Goal: Task Accomplishment & Management: Use online tool/utility

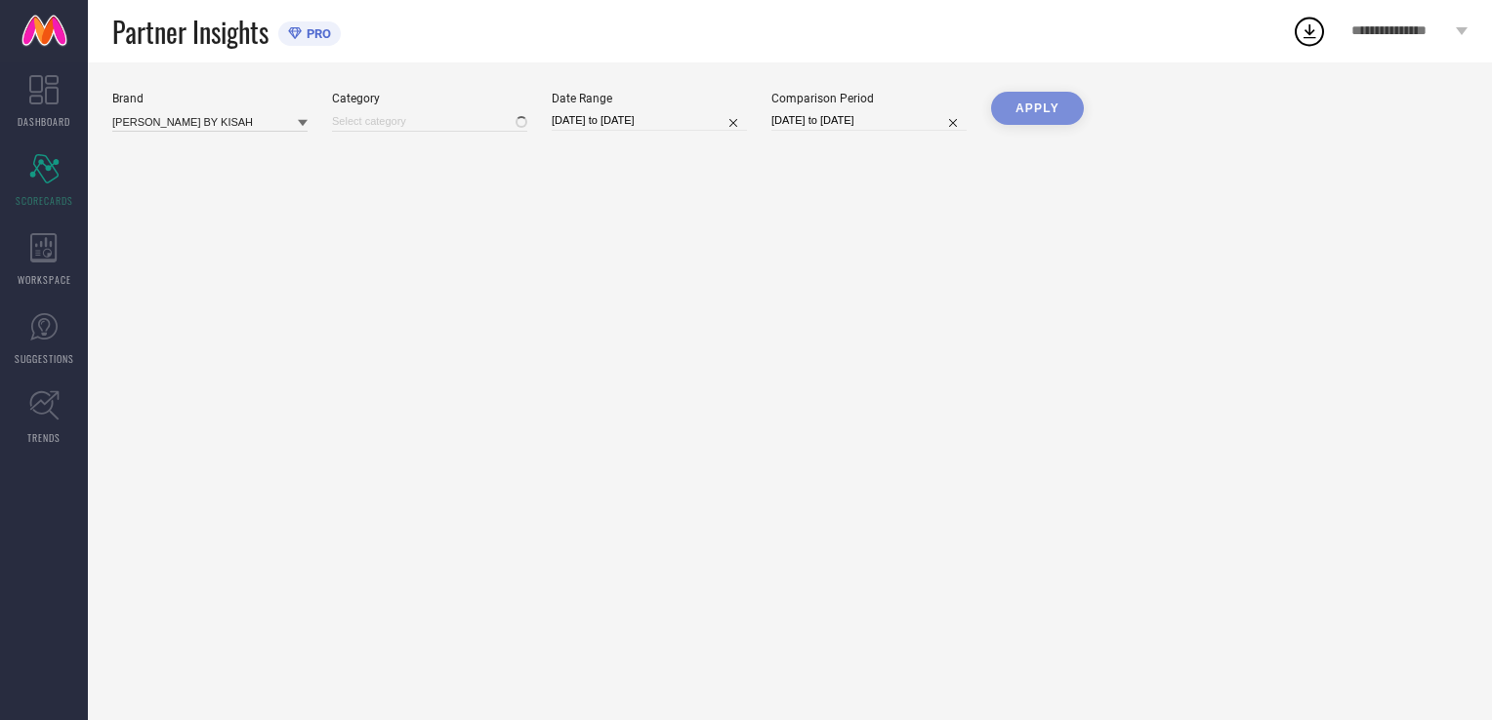
type input "All"
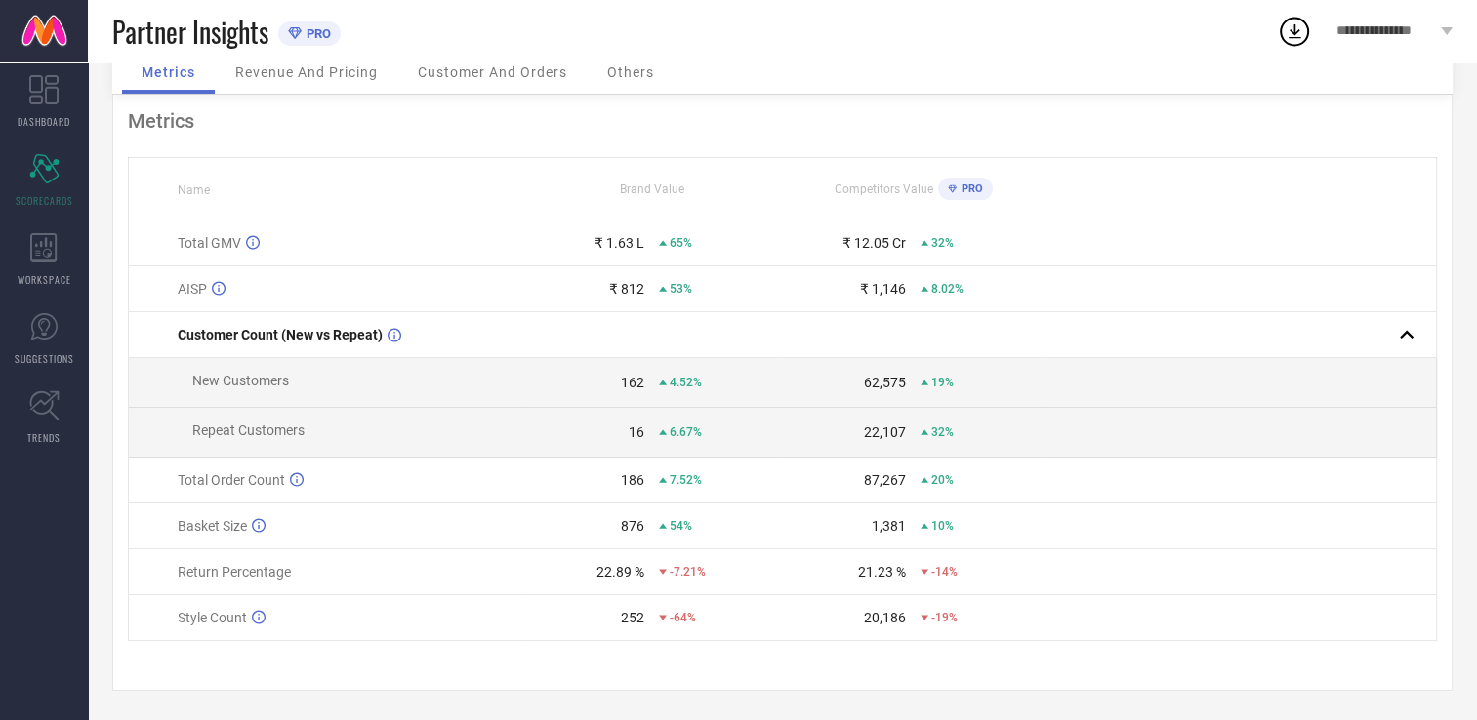
scroll to position [99, 0]
click at [62, 228] on div "WORKSPACE" at bounding box center [44, 260] width 88 height 78
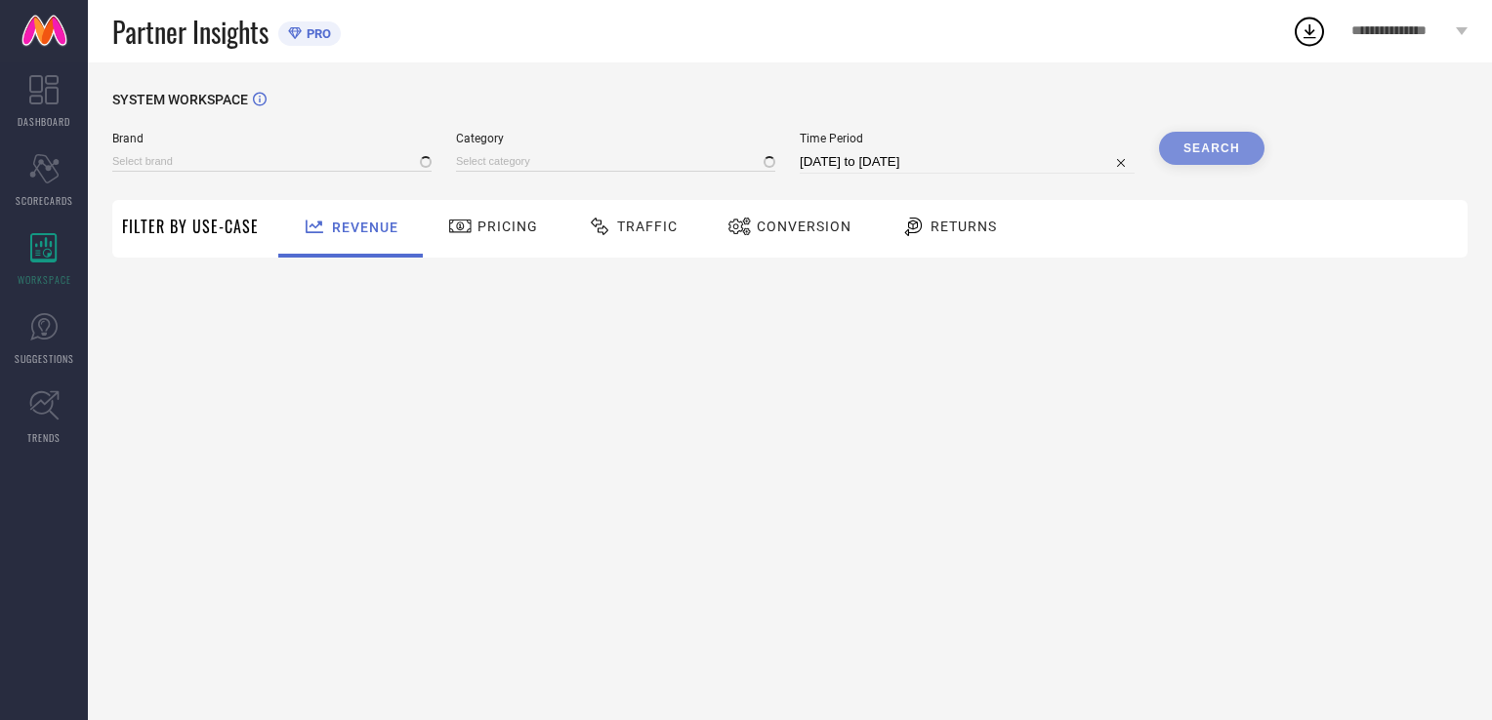
type input "AMODH BY KISAH"
type input "All"
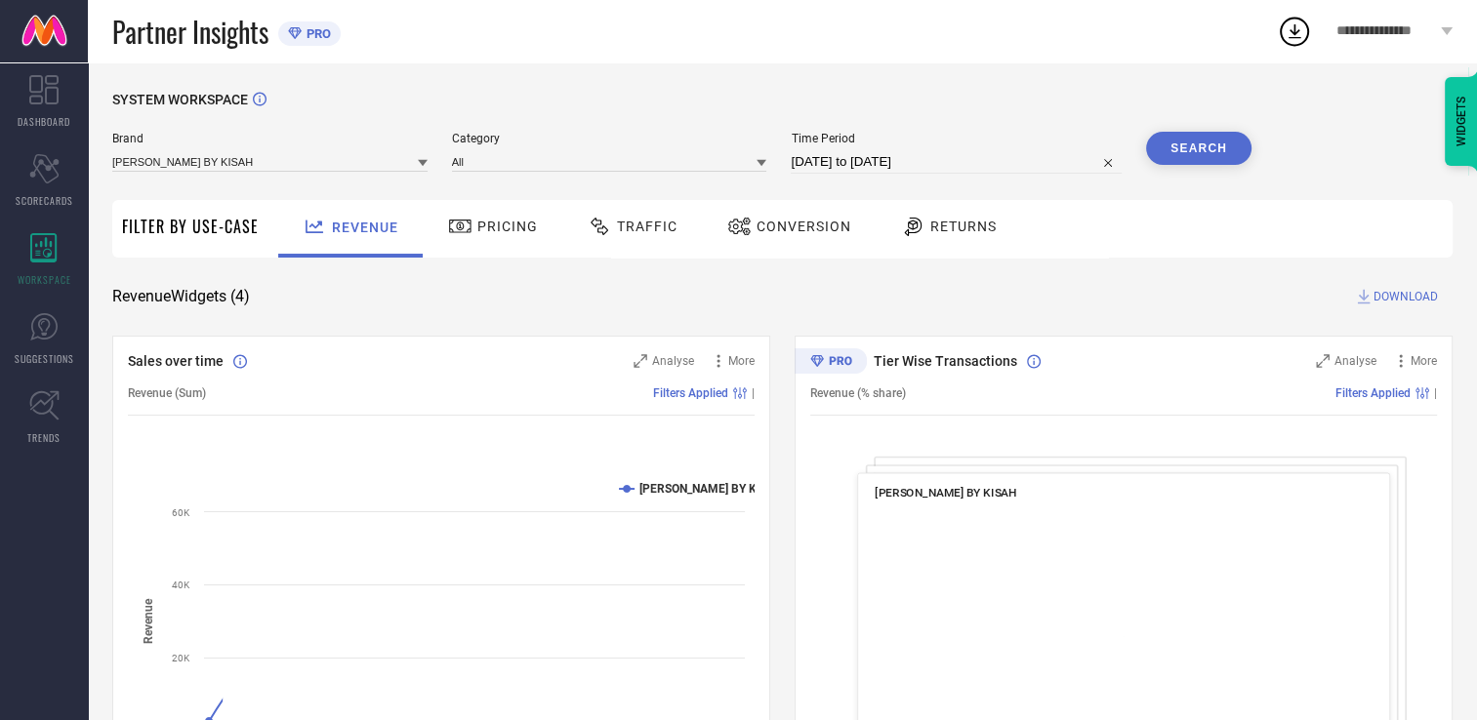
click at [617, 225] on span "Traffic" at bounding box center [647, 227] width 61 height 16
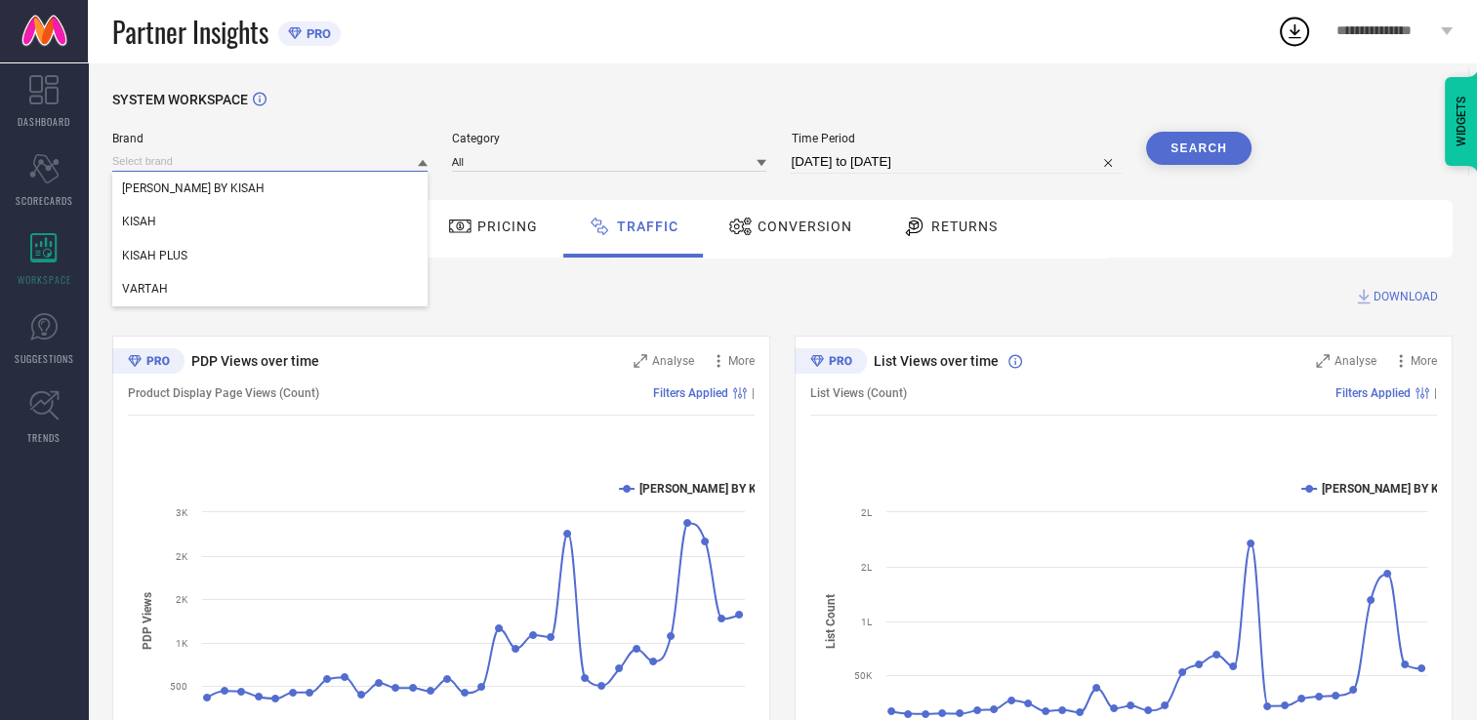
click at [287, 159] on input at bounding box center [269, 161] width 315 height 21
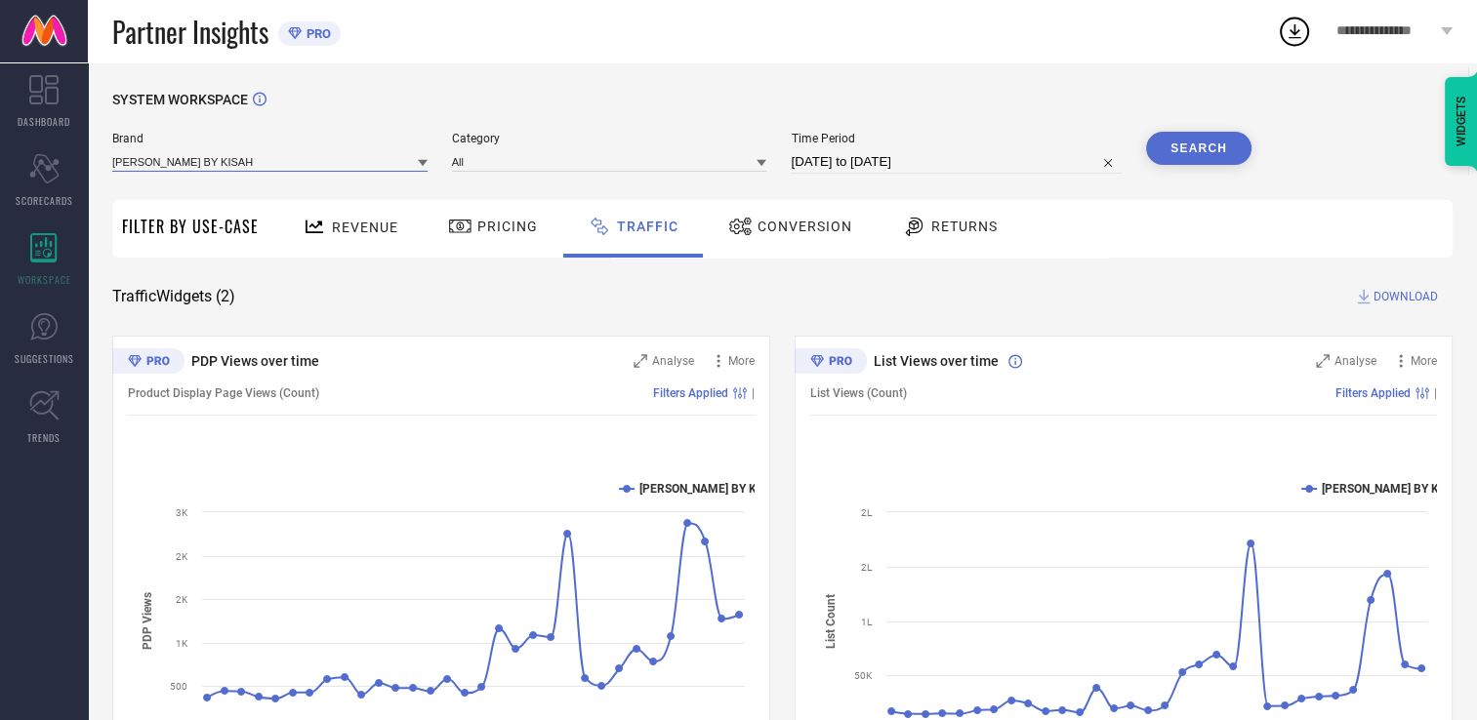
click at [254, 161] on input at bounding box center [269, 161] width 315 height 21
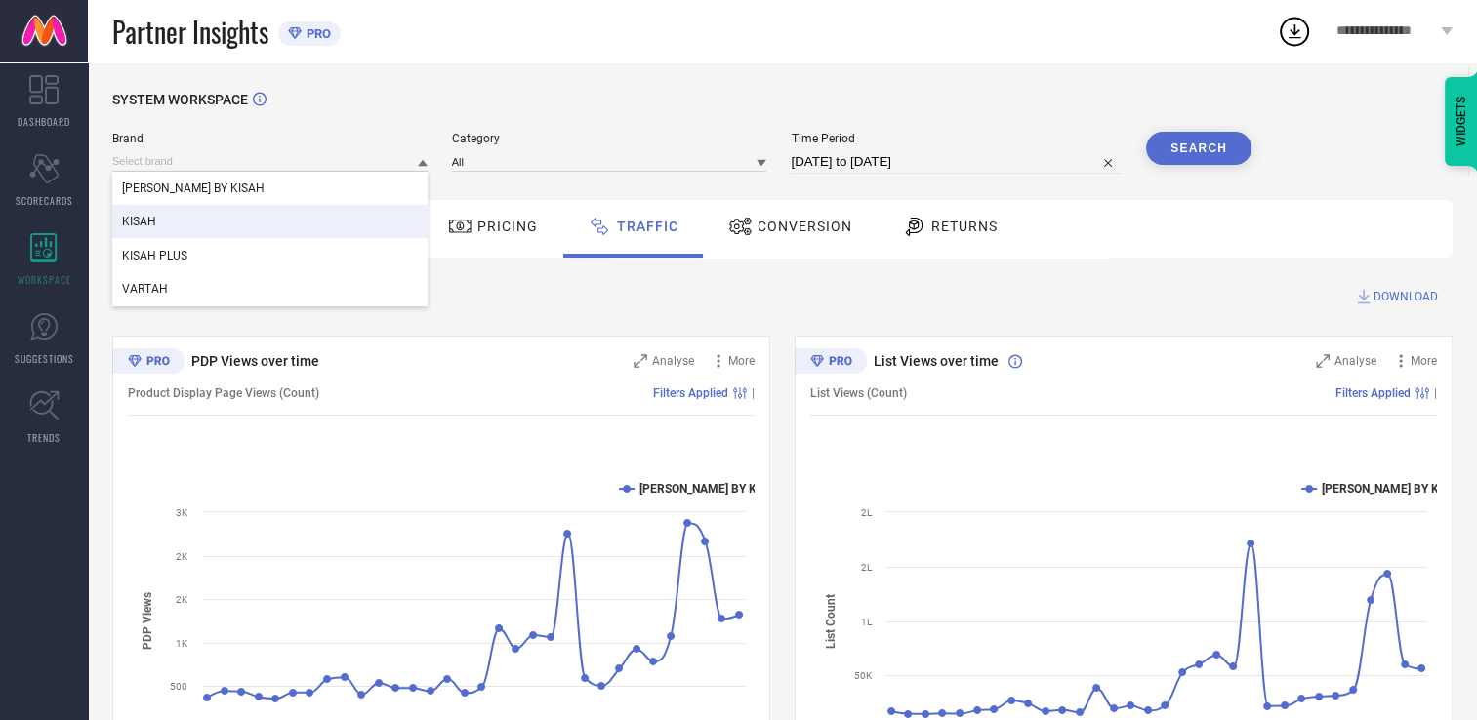
click at [176, 211] on div "KISAH" at bounding box center [269, 221] width 315 height 33
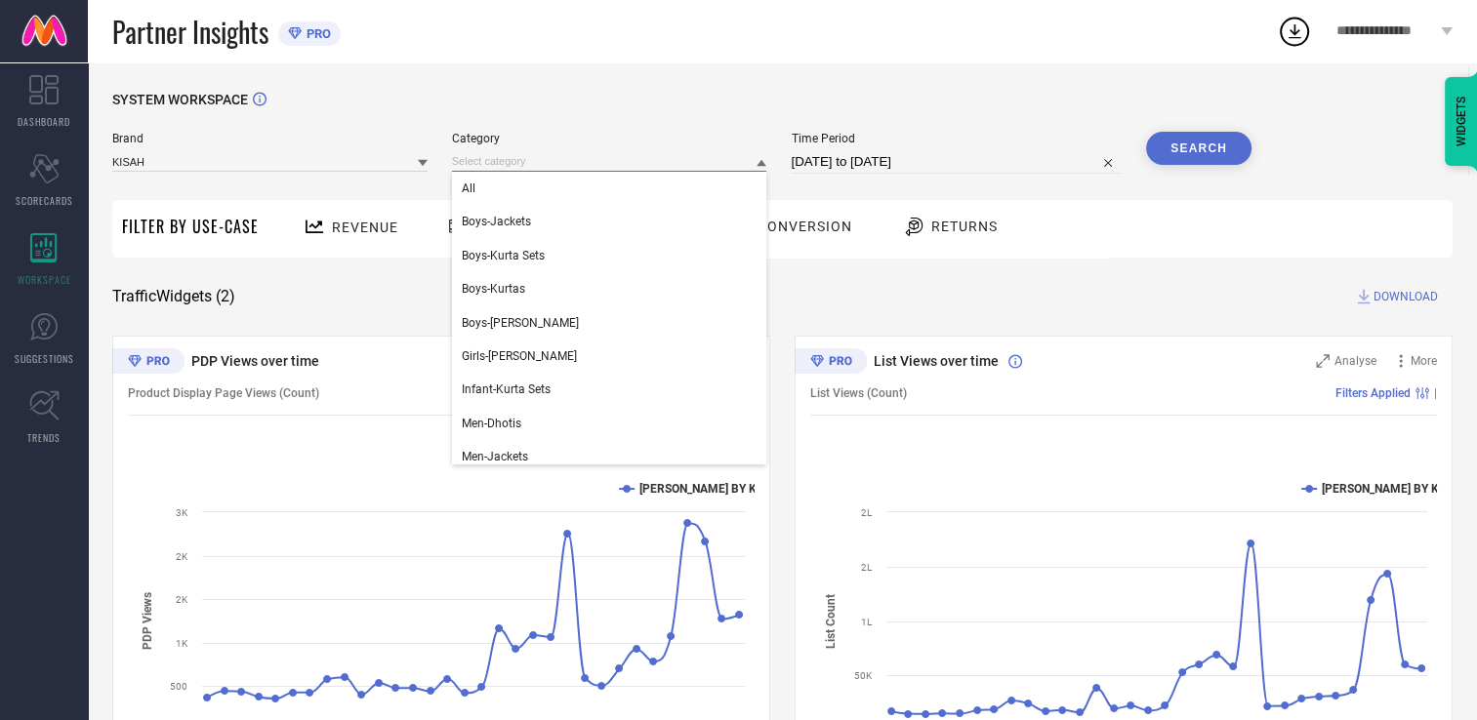
click at [475, 166] on input at bounding box center [609, 161] width 315 height 21
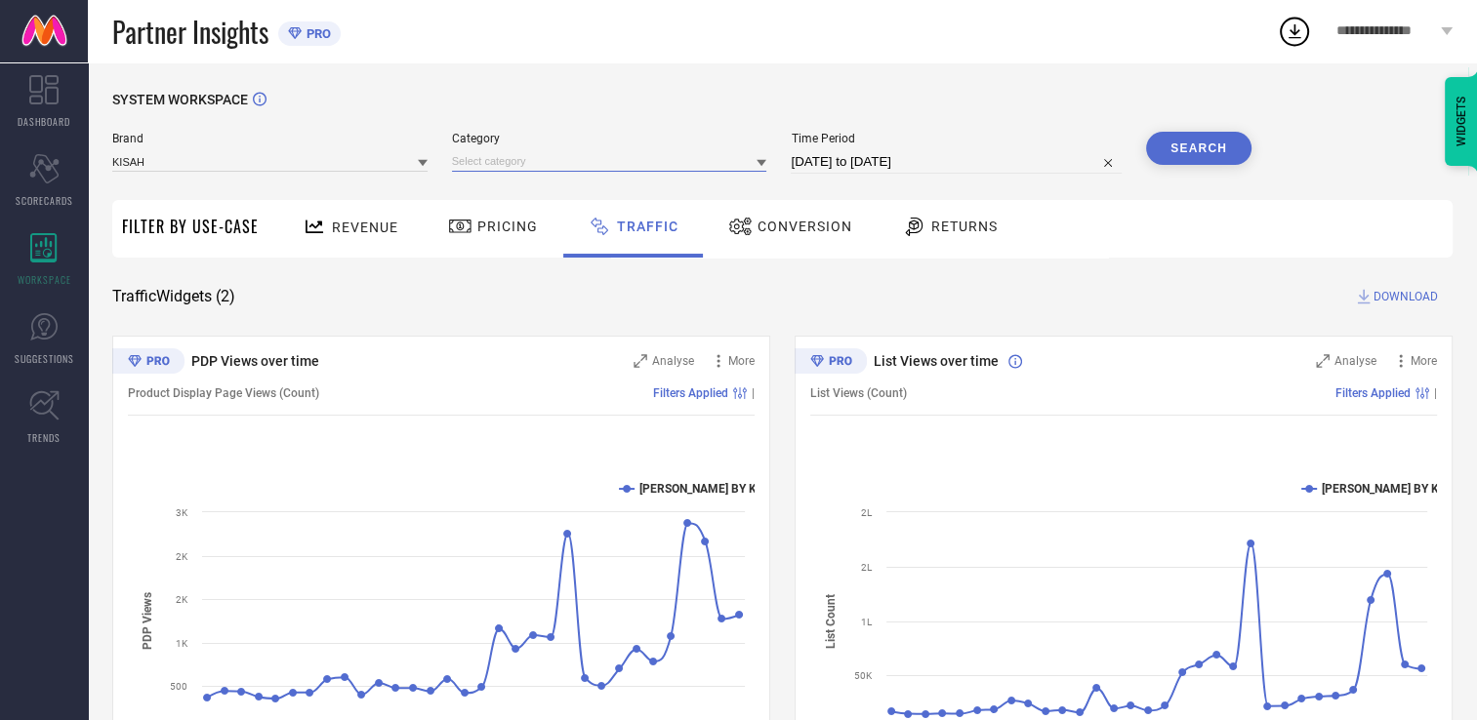
click at [480, 162] on input at bounding box center [609, 161] width 315 height 21
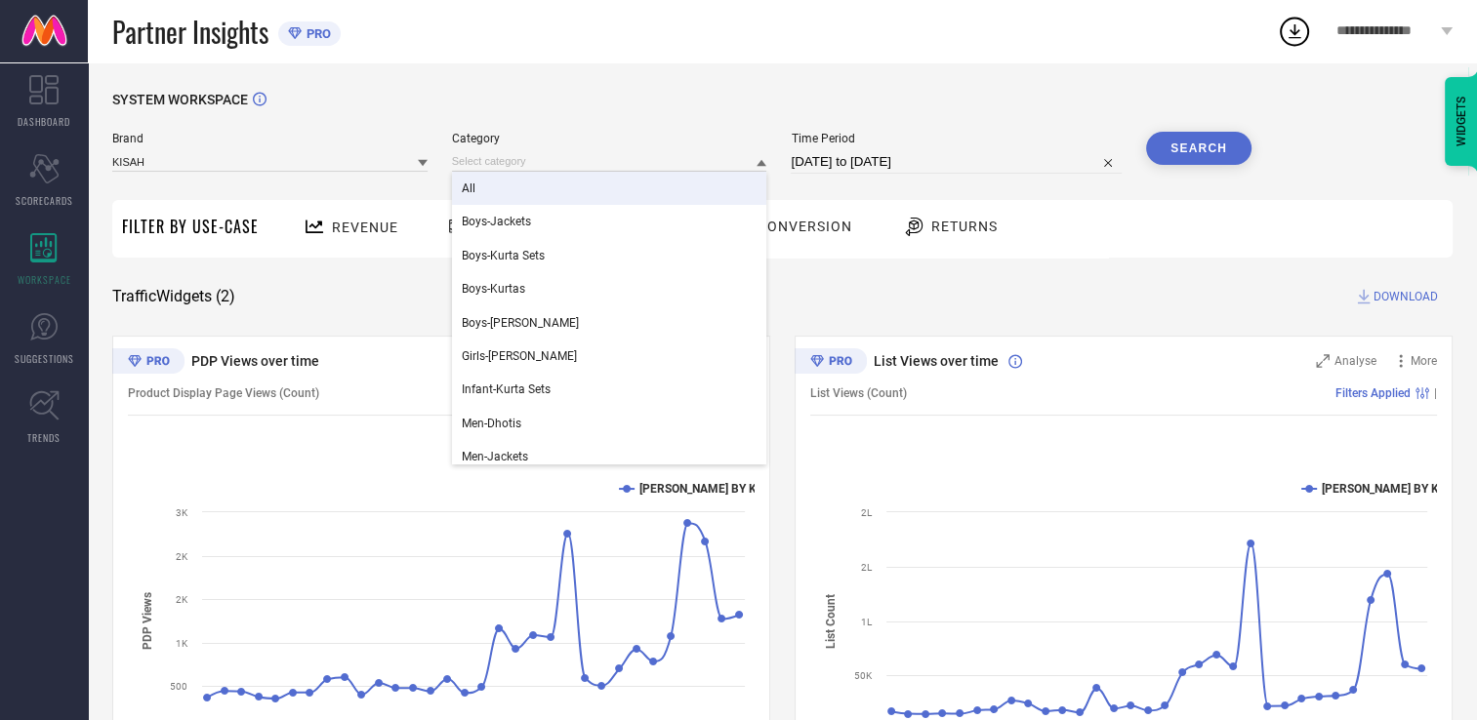
click at [480, 183] on div "All" at bounding box center [609, 188] width 315 height 33
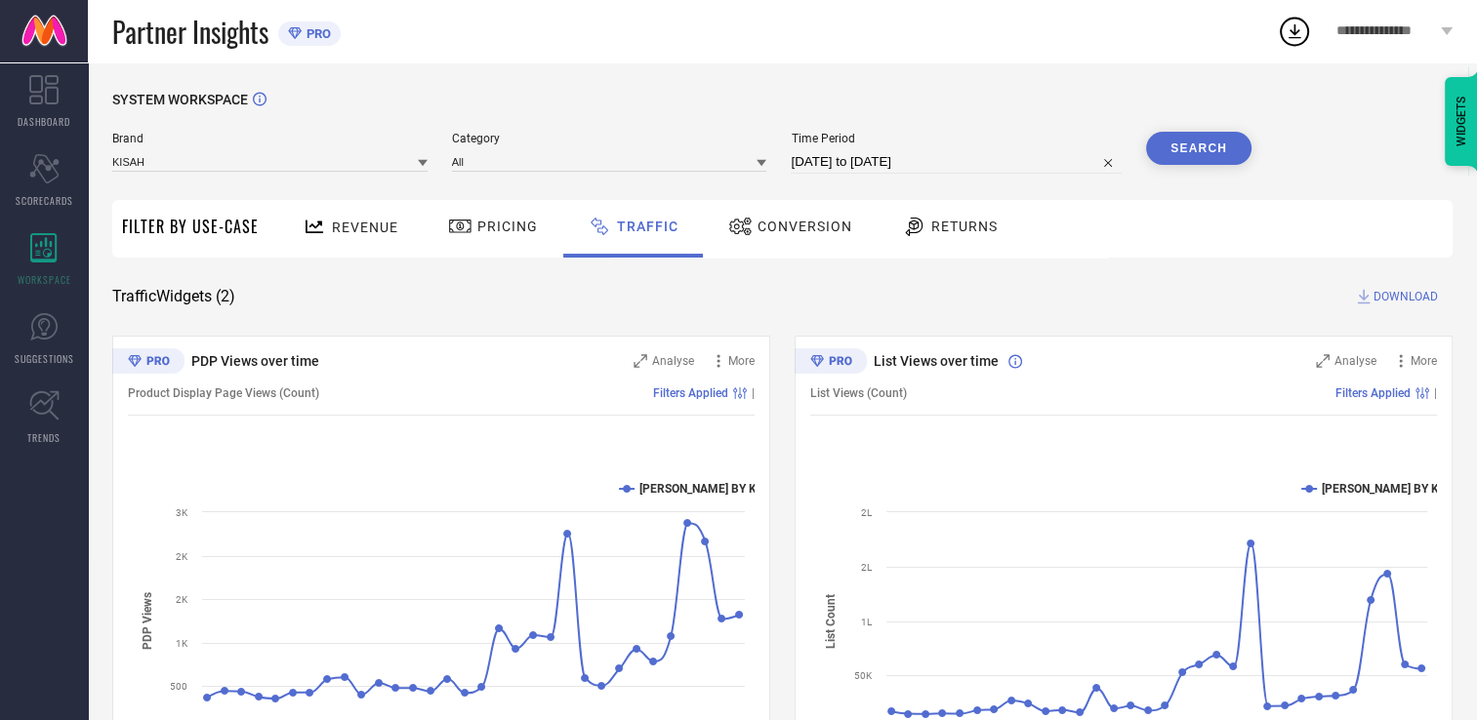
select select "7"
select select "2025"
select select "8"
select select "2025"
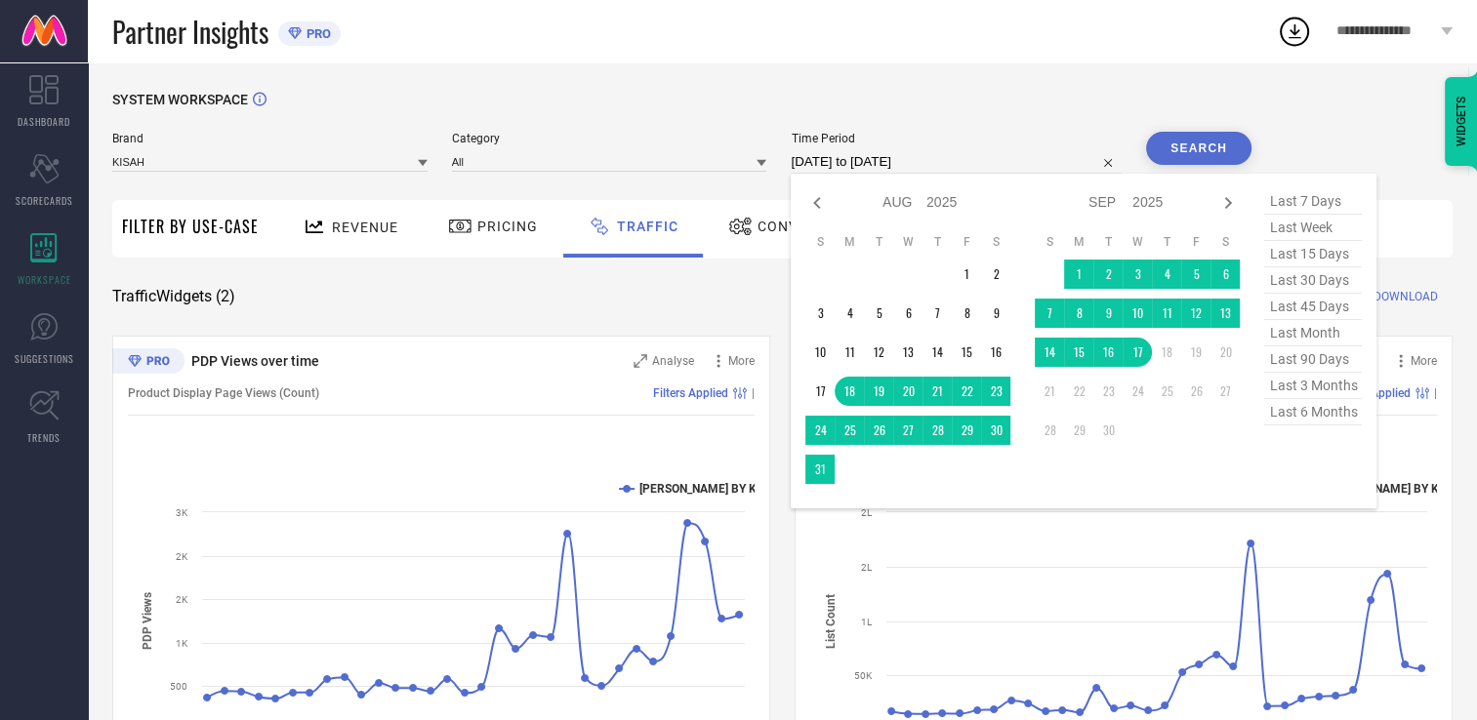
click at [950, 167] on input "18-08-2025 to 17-09-2025" at bounding box center [956, 161] width 331 height 23
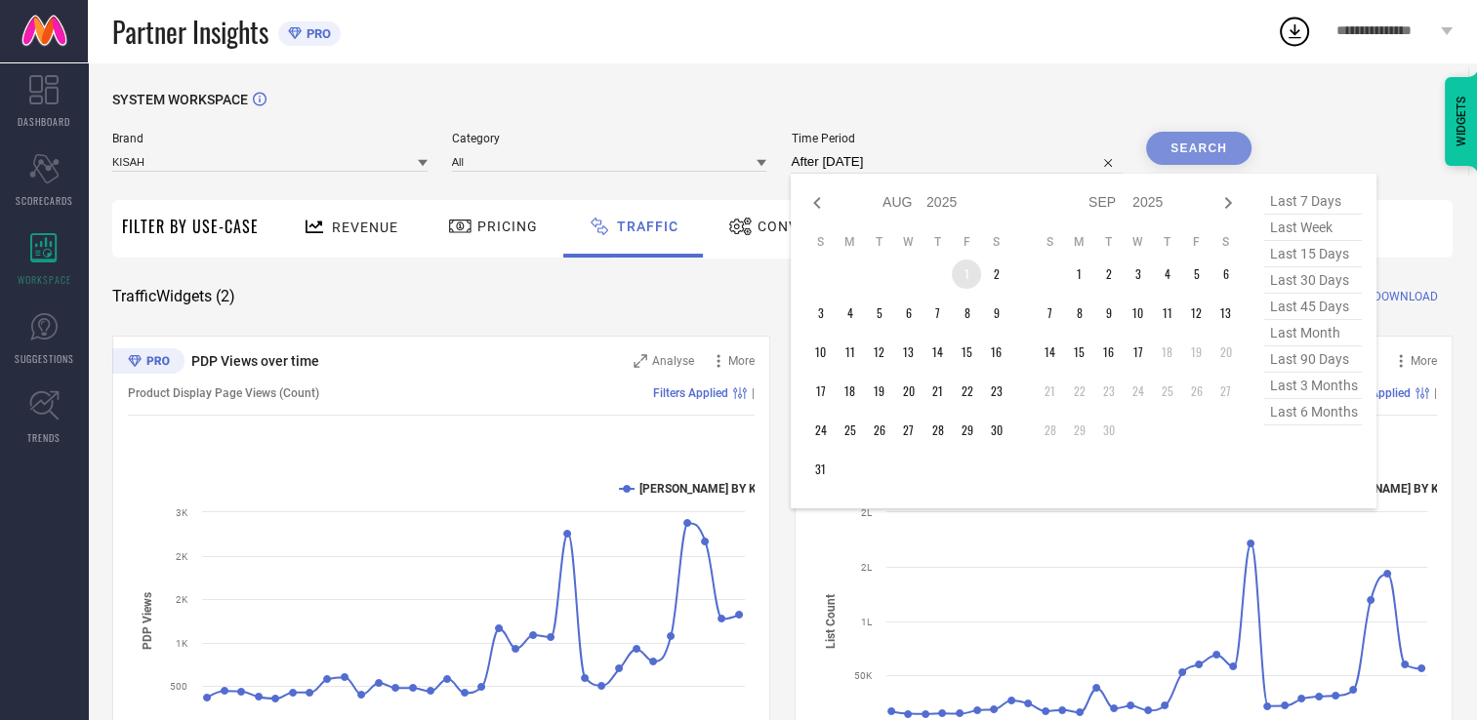
click at [968, 267] on td "1" at bounding box center [966, 274] width 29 height 29
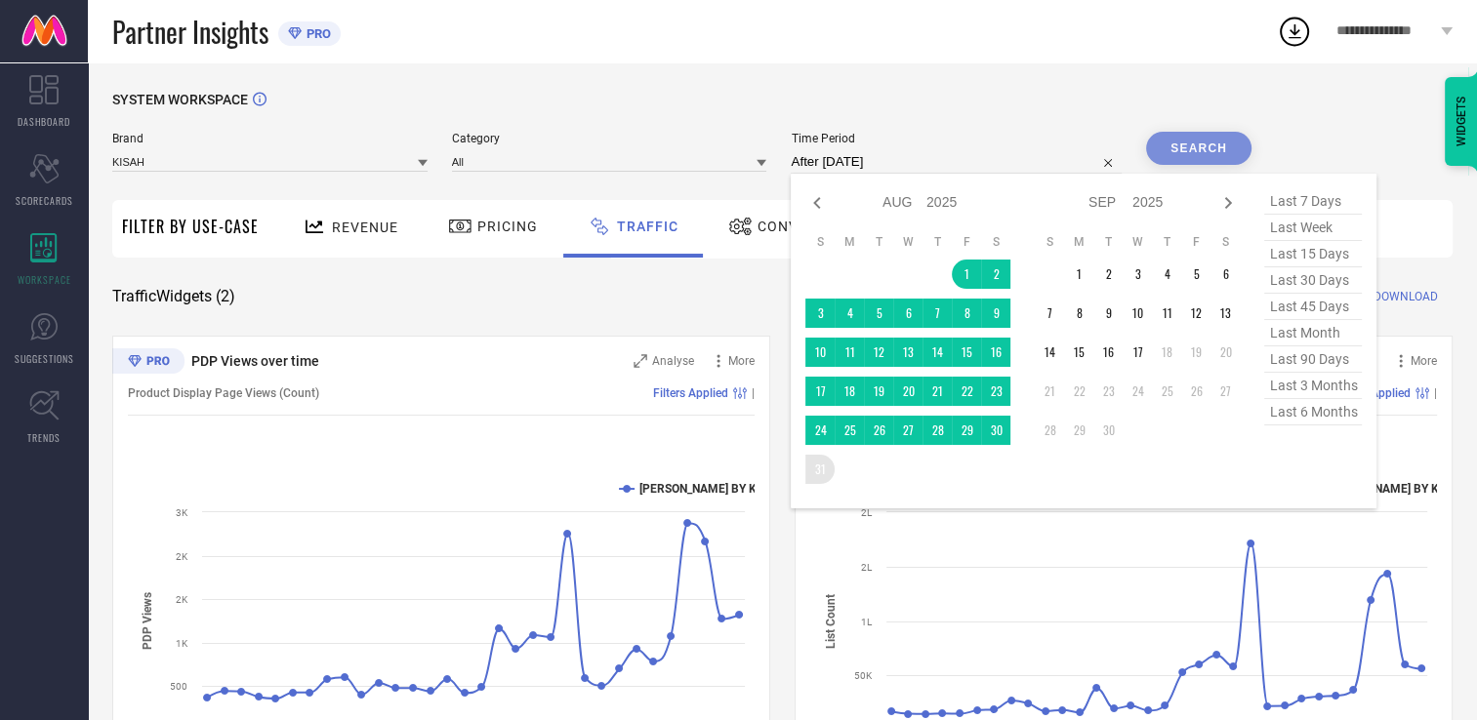
type input "01-08-2025 to 31-08-2025"
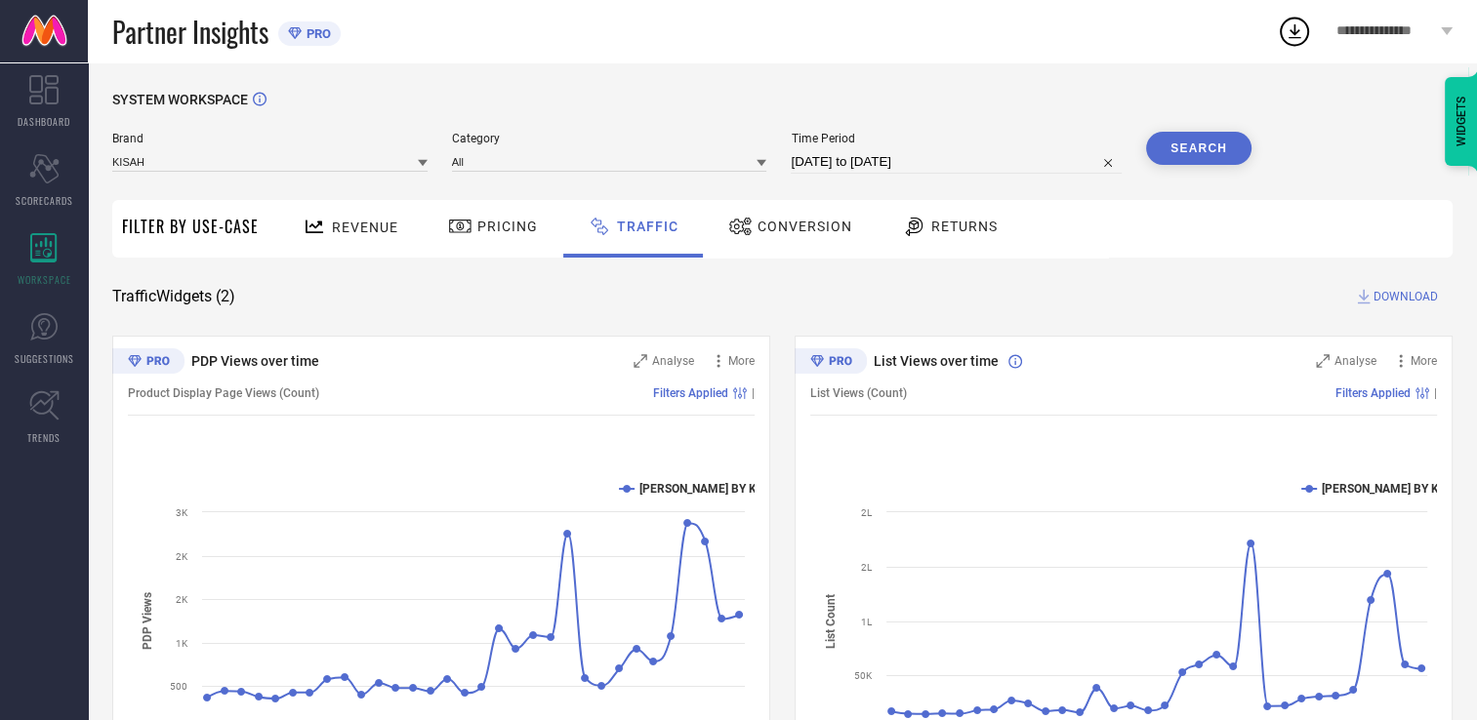
click at [1193, 154] on button "Search" at bounding box center [1198, 148] width 105 height 33
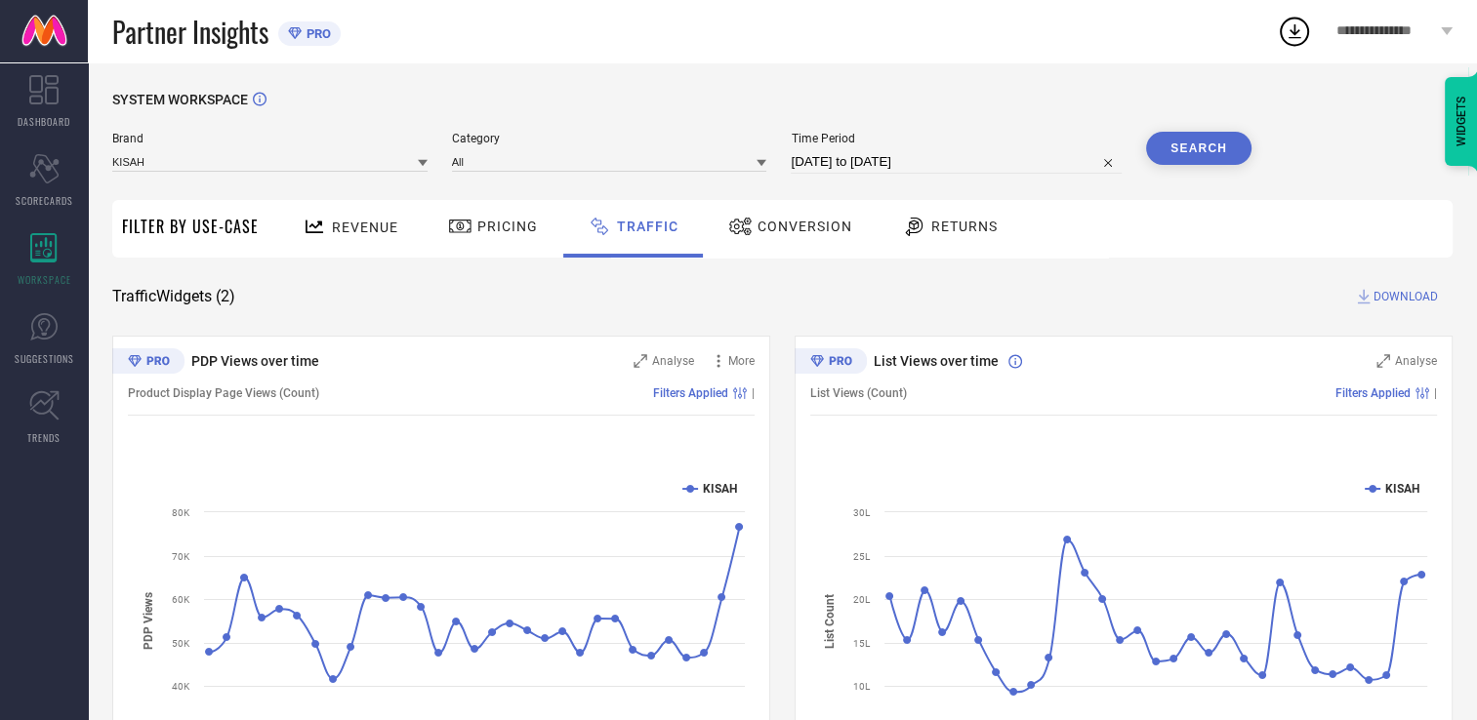
click at [1380, 298] on span "DOWNLOAD" at bounding box center [1406, 297] width 64 height 20
click at [1299, 33] on icon at bounding box center [1294, 31] width 35 height 35
click at [1049, 80] on div "SYSTEM WORKSPACE Brand KISAH Category All Time Period 01-08-2025 to 31-08-2025 …" at bounding box center [782, 457] width 1389 height 791
